Goal: Information Seeking & Learning: Learn about a topic

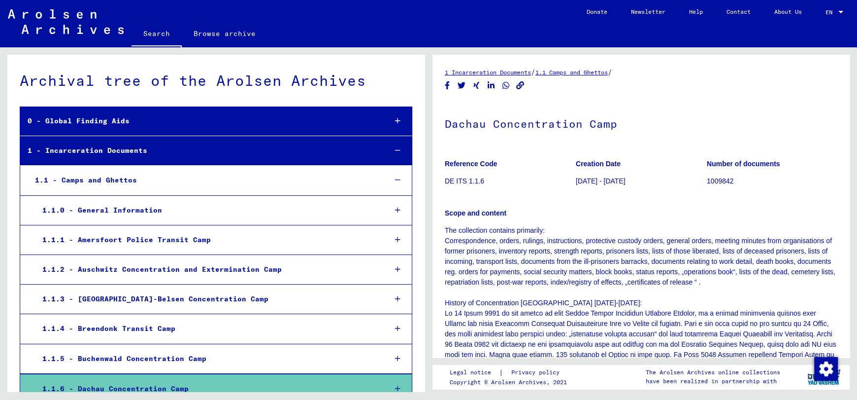
scroll to position [161, 0]
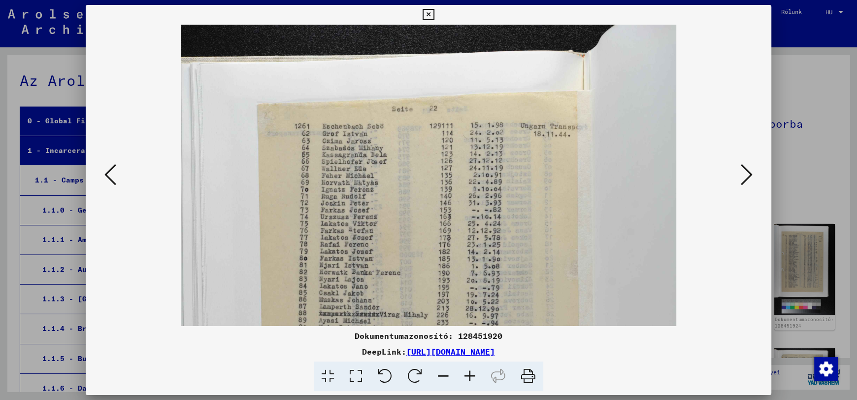
scroll to position [49, 0]
